Goal: Find specific page/section

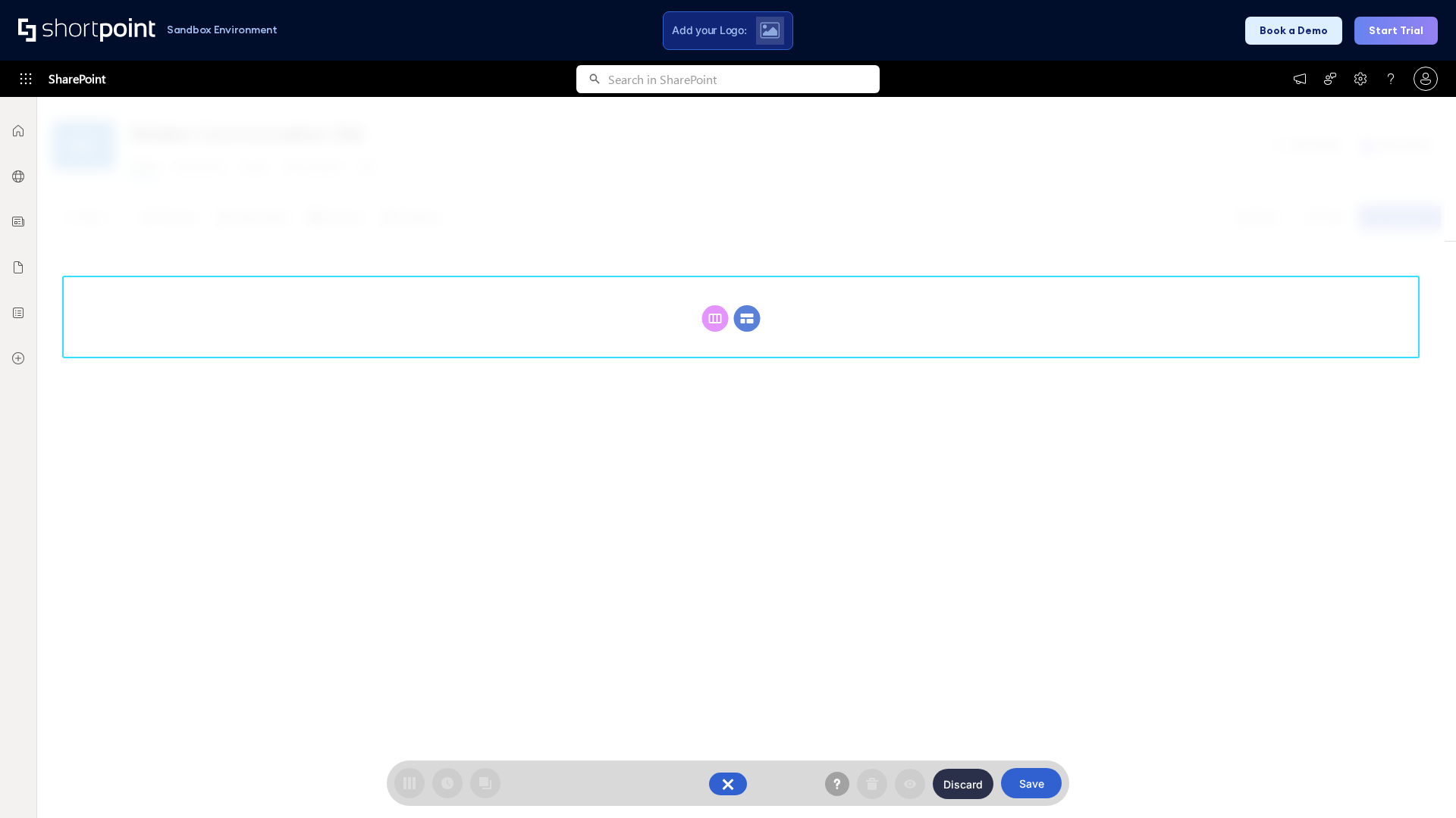
scroll to position [208, 0]
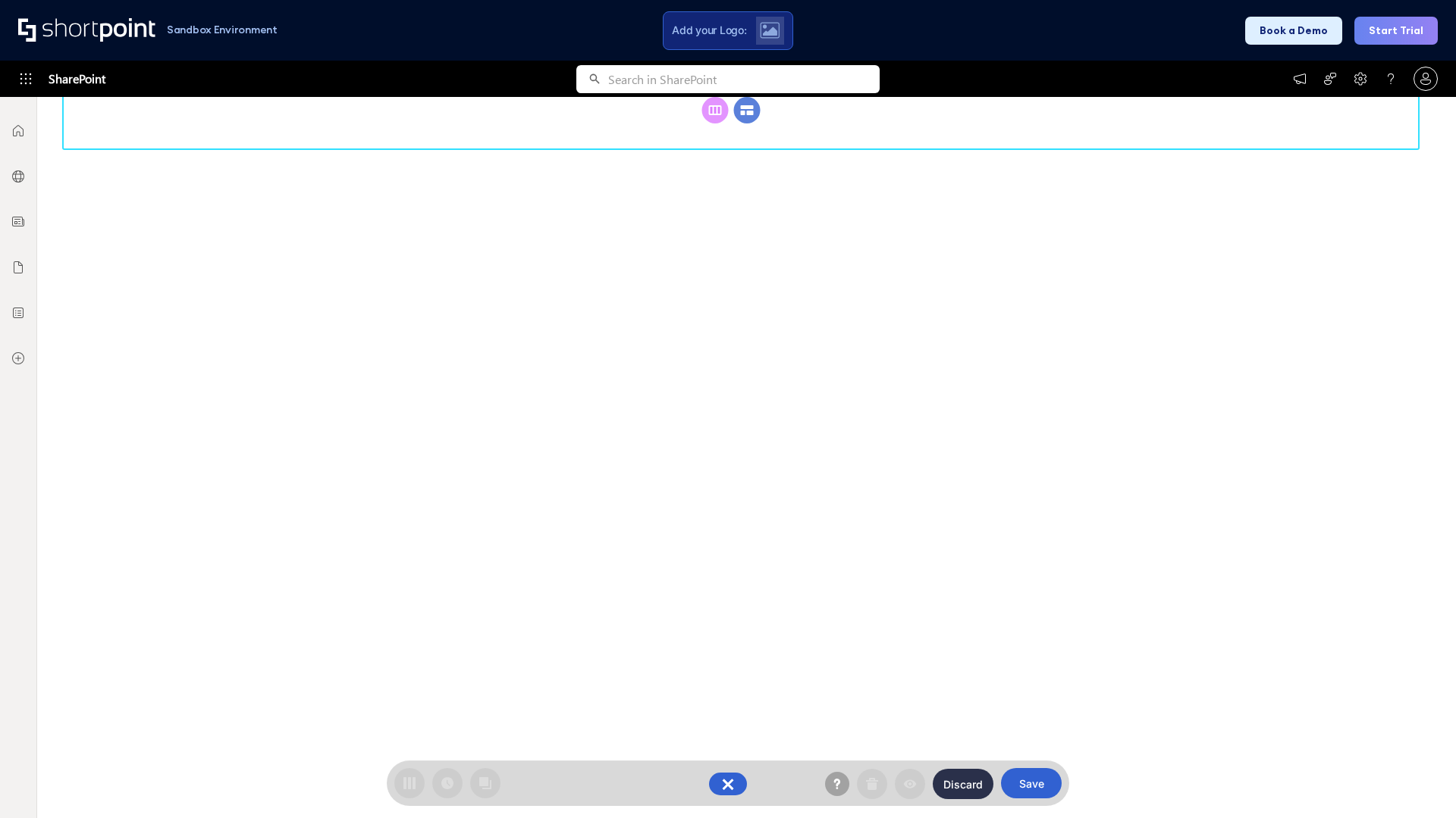
click at [747, 124] on circle at bounding box center [747, 110] width 27 height 27
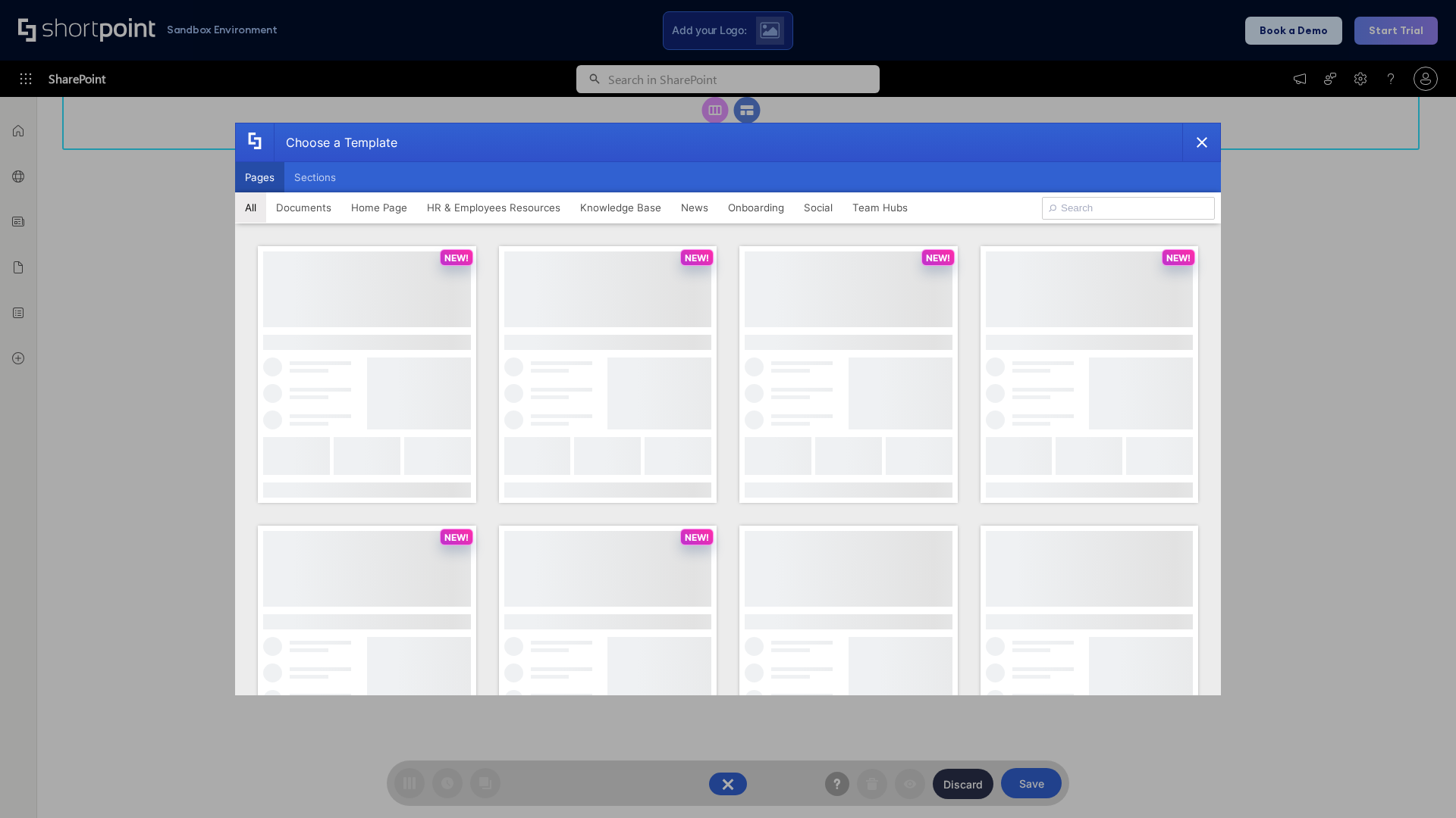
scroll to position [0, 0]
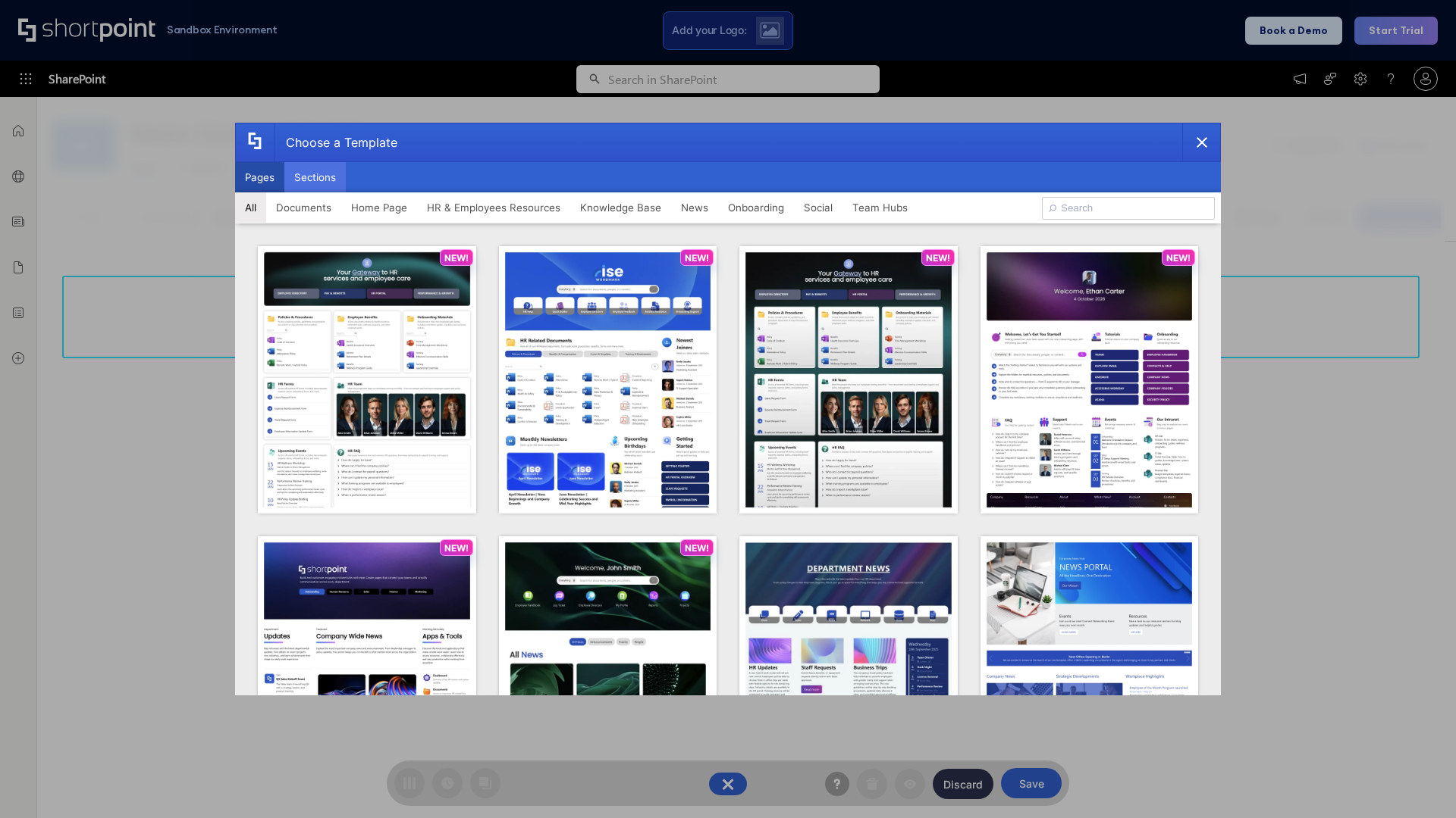
click at [315, 177] on button "Sections" at bounding box center [315, 177] width 61 height 30
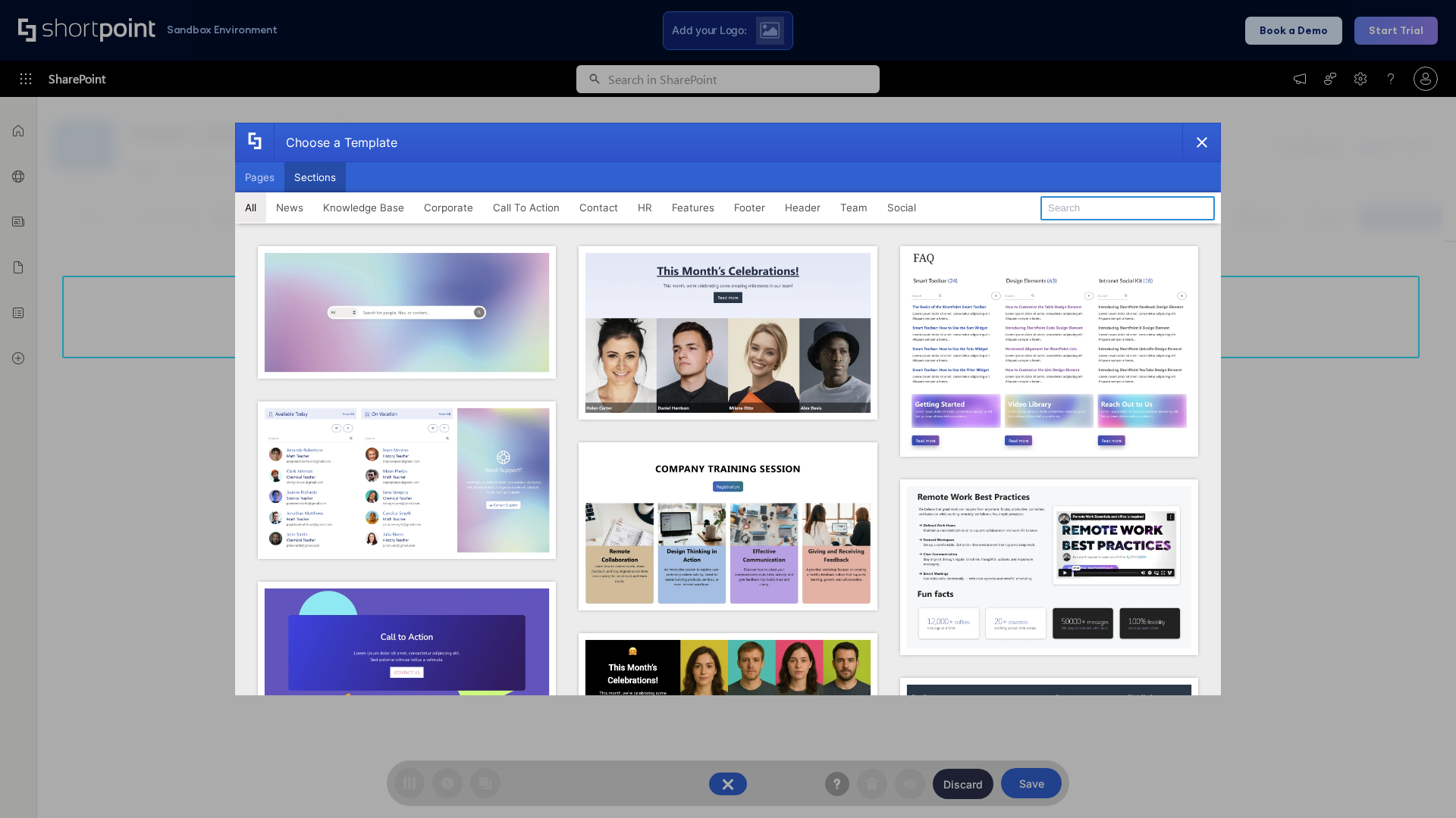
type input "Footer 8"
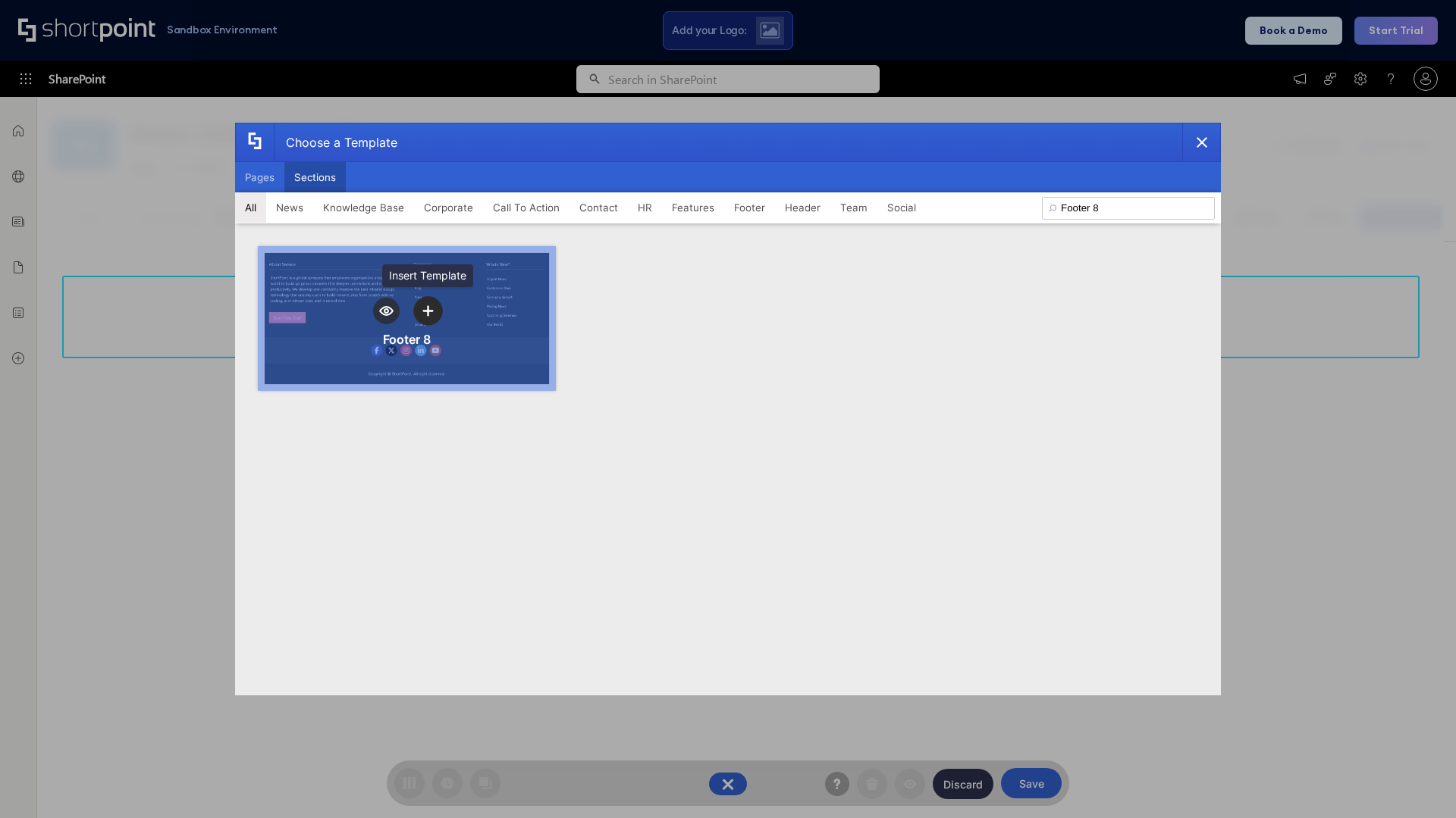
click at [428, 311] on icon "template selector" at bounding box center [428, 311] width 11 height 11
